Goal: Information Seeking & Learning: Check status

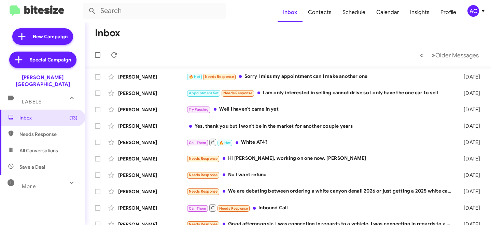
click at [474, 16] on div "AC" at bounding box center [474, 11] width 12 height 12
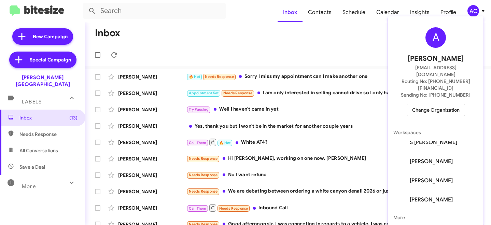
scroll to position [39, 0]
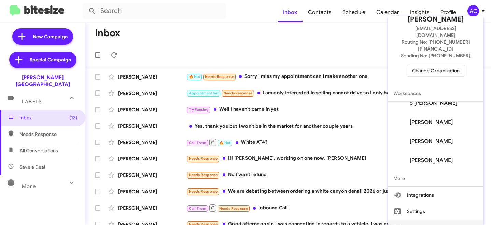
click at [426, 220] on button "Sign out" at bounding box center [436, 228] width 96 height 16
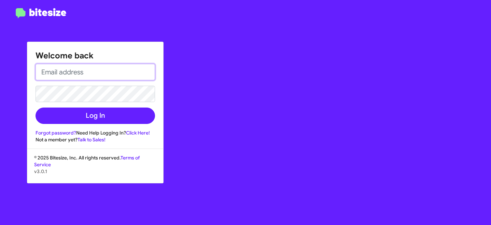
click at [73, 76] on input "email" at bounding box center [96, 72] width 120 height 16
type input "a"
type input "[EMAIL_ADDRESS][DOMAIN_NAME]"
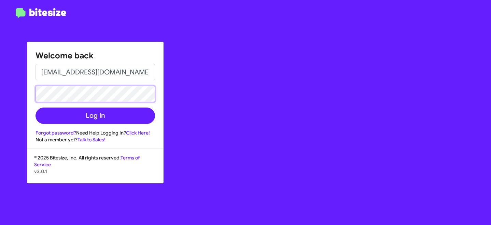
click at [36, 108] on button "Log In" at bounding box center [96, 116] width 120 height 16
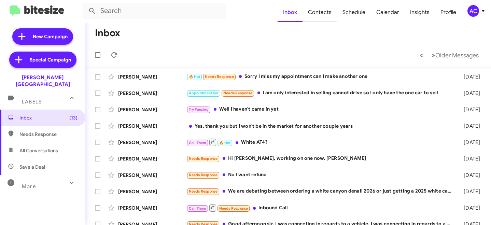
click at [323, 13] on span "Contacts" at bounding box center [320, 12] width 35 height 20
type input "in:groups"
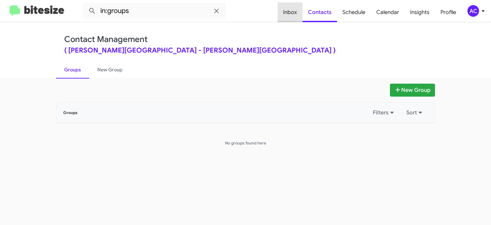
click at [283, 12] on span "Inbox" at bounding box center [290, 12] width 25 height 20
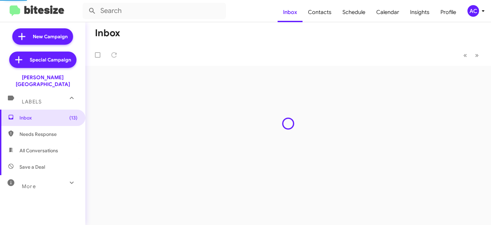
click at [471, 10] on div "AC" at bounding box center [474, 11] width 12 height 12
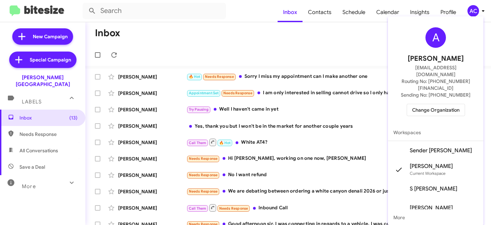
scroll to position [39, 0]
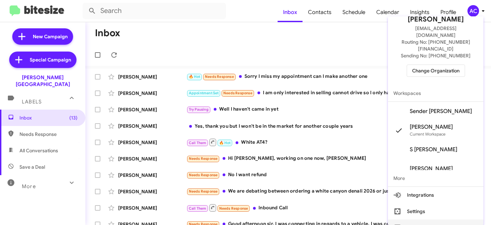
click at [442, 220] on button "Sign out" at bounding box center [436, 228] width 96 height 16
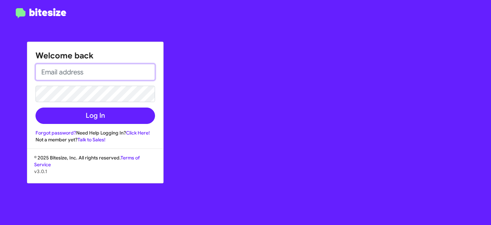
click at [101, 80] on input "email" at bounding box center [96, 72] width 120 height 16
type input "[EMAIL_ADDRESS][DOMAIN_NAME]"
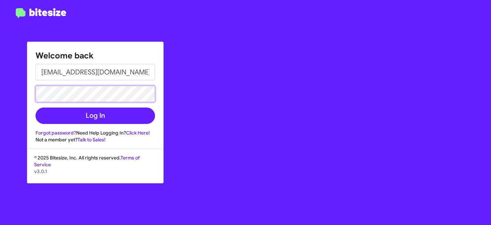
click at [36, 108] on button "Log In" at bounding box center [96, 116] width 120 height 16
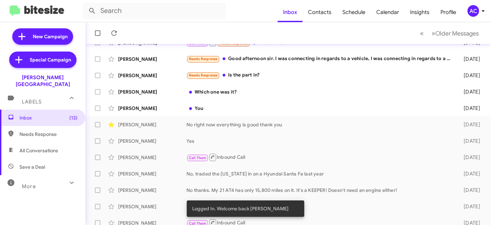
scroll to position [172, 0]
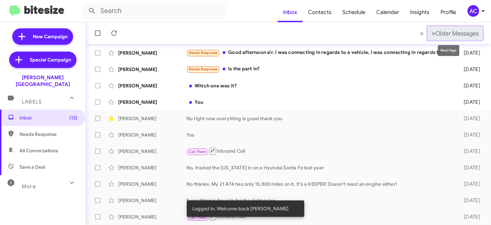
click at [441, 35] on span "Older Messages" at bounding box center [457, 34] width 43 height 8
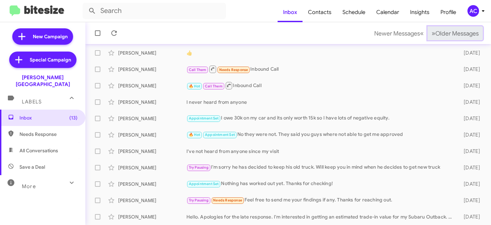
click at [441, 35] on span "Older Messages" at bounding box center [457, 34] width 43 height 8
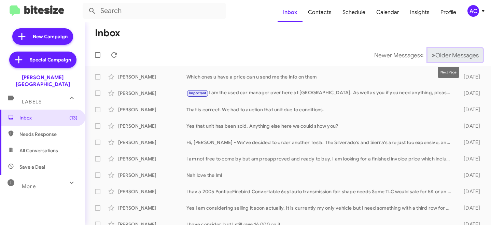
click at [459, 58] on span "Older Messages" at bounding box center [457, 56] width 43 height 8
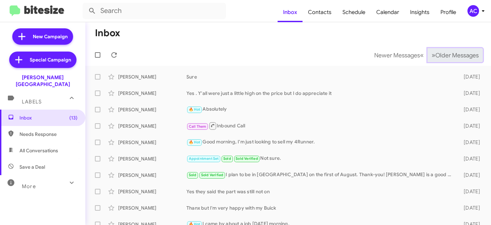
click at [459, 58] on span "Older Messages" at bounding box center [457, 56] width 43 height 8
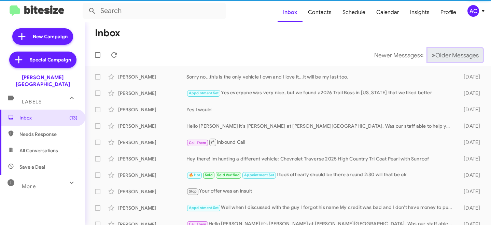
click at [459, 58] on span "Older Messages" at bounding box center [457, 56] width 43 height 8
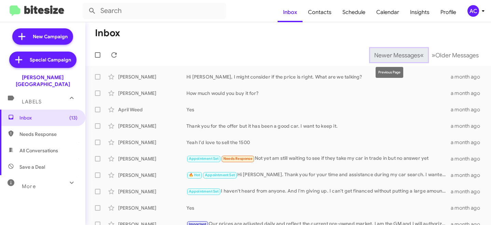
click at [395, 56] on span "Newer Messages" at bounding box center [398, 56] width 46 height 8
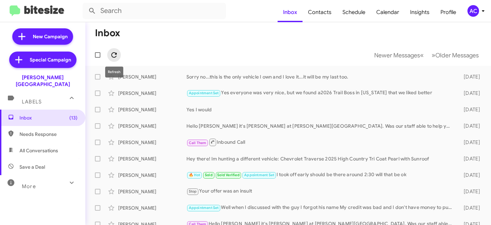
click at [118, 52] on icon at bounding box center [114, 55] width 8 height 8
click at [474, 15] on div "AC" at bounding box center [474, 11] width 12 height 12
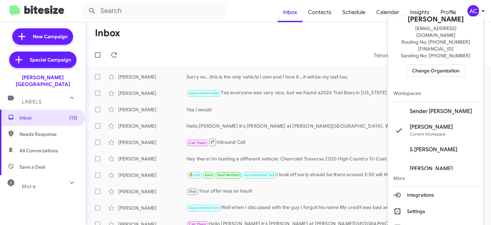
scroll to position [46, 0]
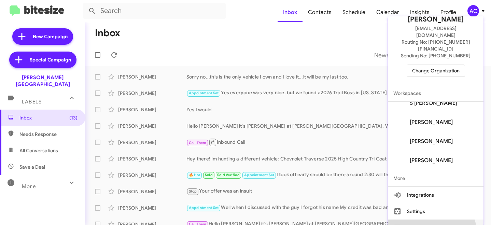
click at [430, 220] on button "Sign out" at bounding box center [436, 228] width 96 height 16
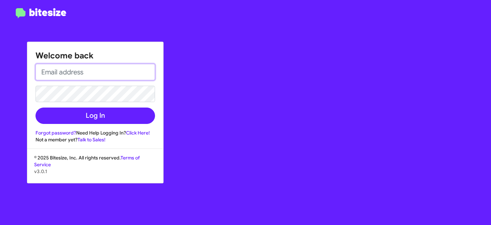
click at [74, 75] on input "email" at bounding box center [96, 72] width 120 height 16
type input "A"
type input "[EMAIL_ADDRESS][DOMAIN_NAME]"
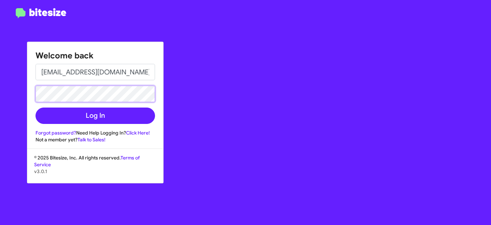
click at [36, 108] on button "Log In" at bounding box center [96, 116] width 120 height 16
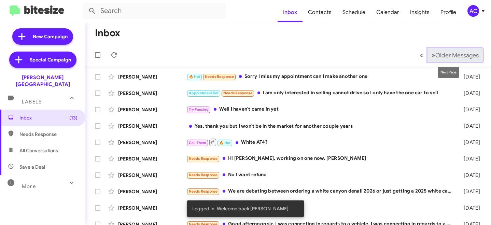
click at [456, 52] on span "Older Messages" at bounding box center [457, 56] width 43 height 8
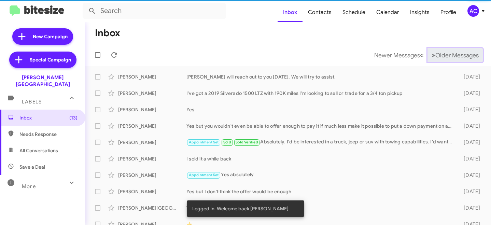
click at [447, 56] on span "Older Messages" at bounding box center [457, 56] width 43 height 8
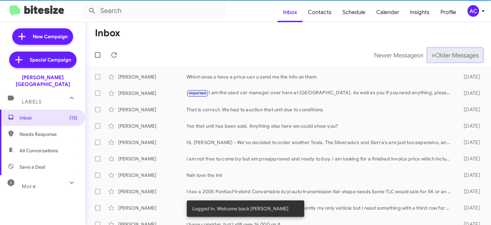
click at [447, 56] on span "Older Messages" at bounding box center [457, 56] width 43 height 8
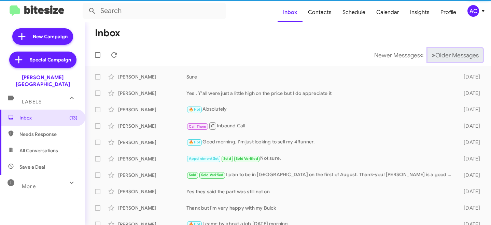
click at [447, 56] on span "Older Messages" at bounding box center [457, 56] width 43 height 8
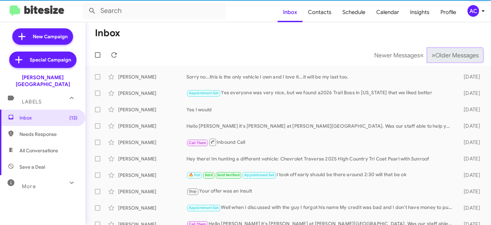
click at [447, 56] on span "Older Messages" at bounding box center [457, 56] width 43 height 8
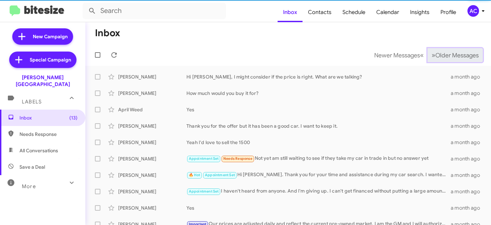
click at [447, 56] on span "Older Messages" at bounding box center [457, 56] width 43 height 8
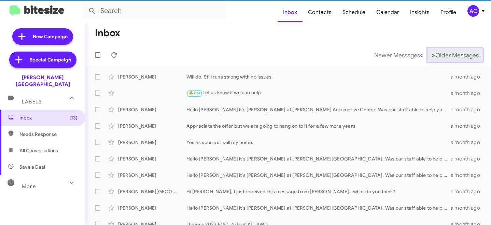
click at [447, 56] on span "Older Messages" at bounding box center [457, 56] width 43 height 8
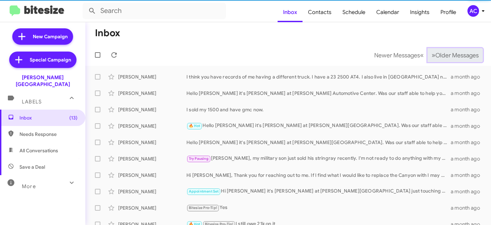
click at [447, 56] on span "Older Messages" at bounding box center [457, 56] width 43 height 8
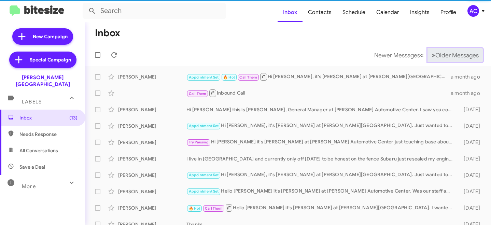
click at [447, 56] on span "Older Messages" at bounding box center [457, 56] width 43 height 8
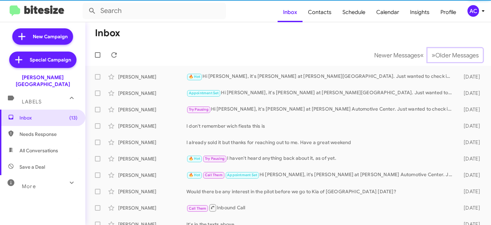
drag, startPoint x: 447, startPoint y: 56, endPoint x: 444, endPoint y: 63, distance: 7.5
click at [447, 56] on span "Older Messages" at bounding box center [457, 56] width 43 height 8
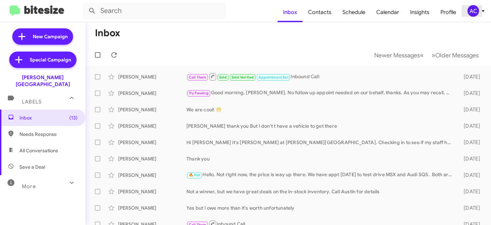
click at [475, 11] on div "AC" at bounding box center [474, 11] width 12 height 12
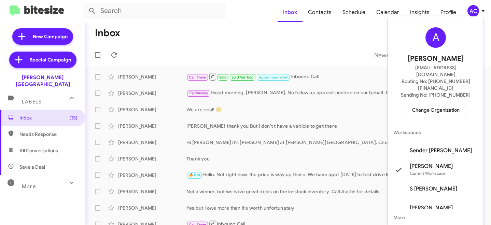
scroll to position [39, 0]
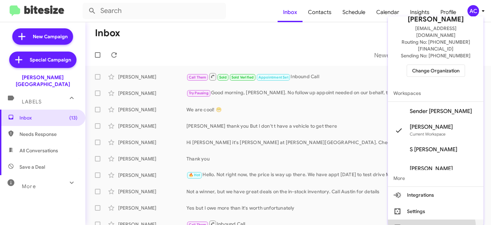
click at [426, 220] on button "Sign out" at bounding box center [436, 228] width 96 height 16
